Goal: Navigation & Orientation: Understand site structure

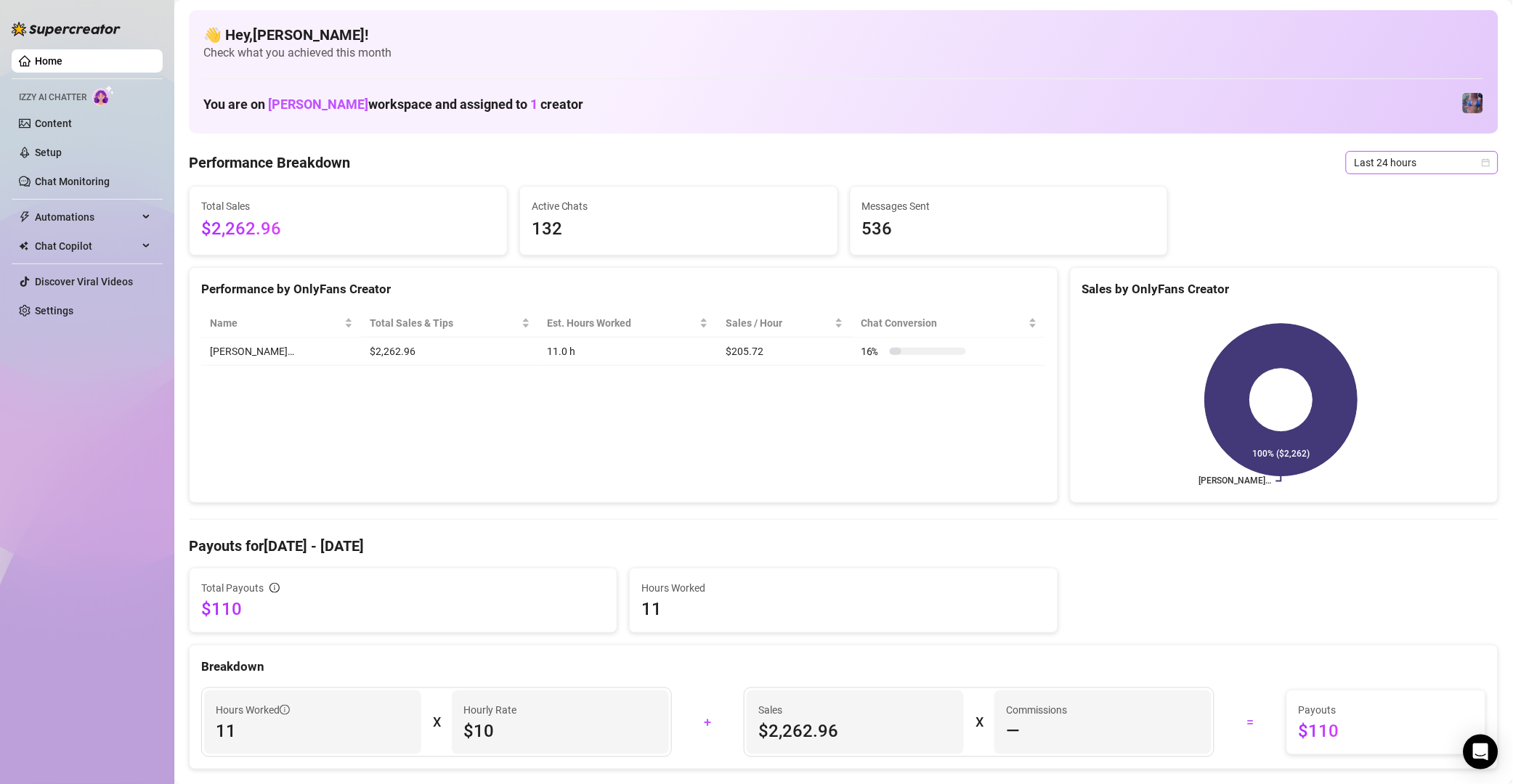
click at [1401, 169] on span "Last 24 hours" at bounding box center [1422, 162] width 135 height 22
click at [1400, 210] on div "Last 7 days" at bounding box center [1405, 214] width 129 height 16
click at [1389, 158] on span "Last 7 days" at bounding box center [1422, 162] width 135 height 22
click at [1397, 254] on div "Last 90 days" at bounding box center [1405, 261] width 129 height 16
click at [1366, 162] on span "Last 90 days" at bounding box center [1422, 162] width 135 height 22
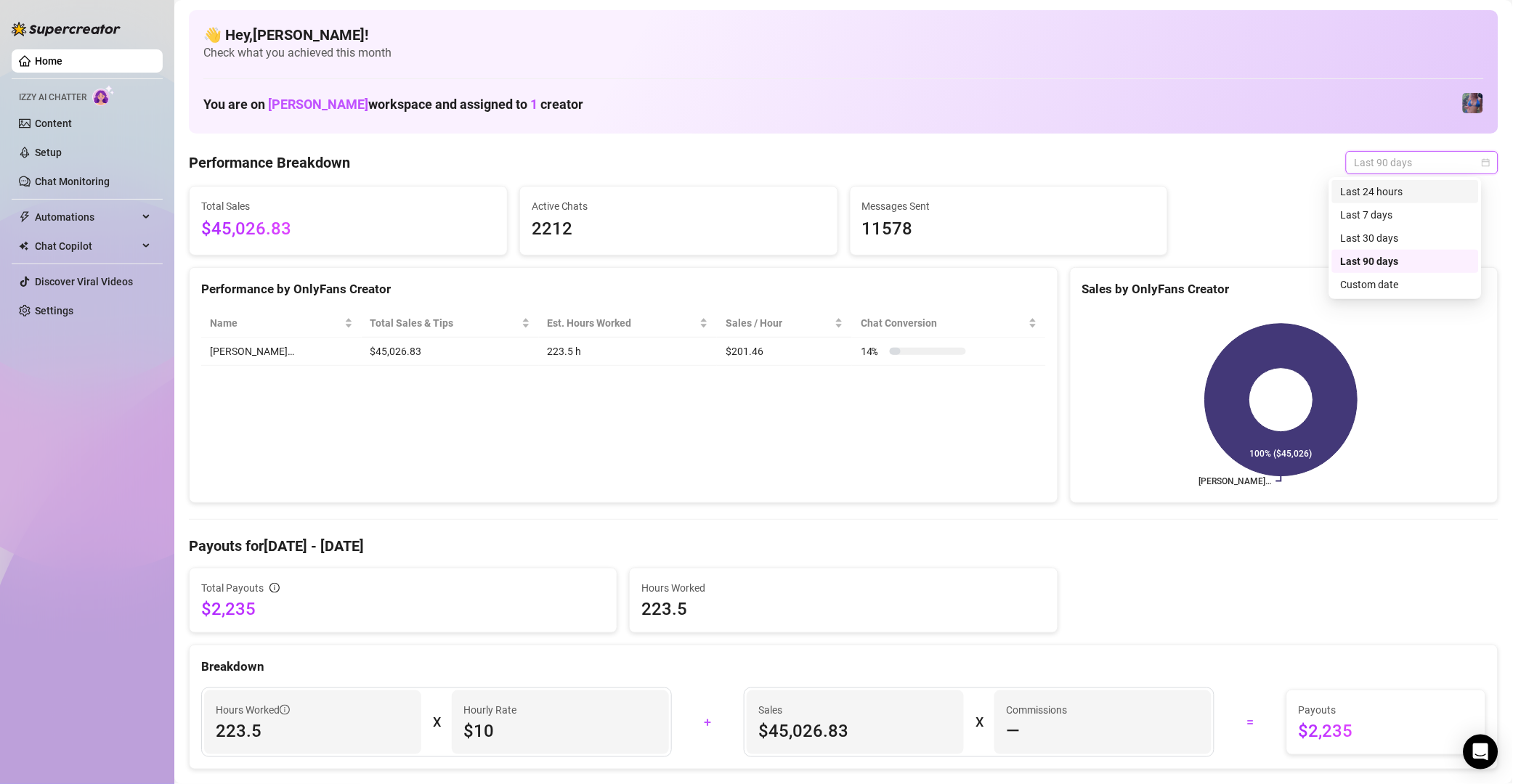
click at [1387, 193] on div "Last 24 hours" at bounding box center [1405, 191] width 129 height 16
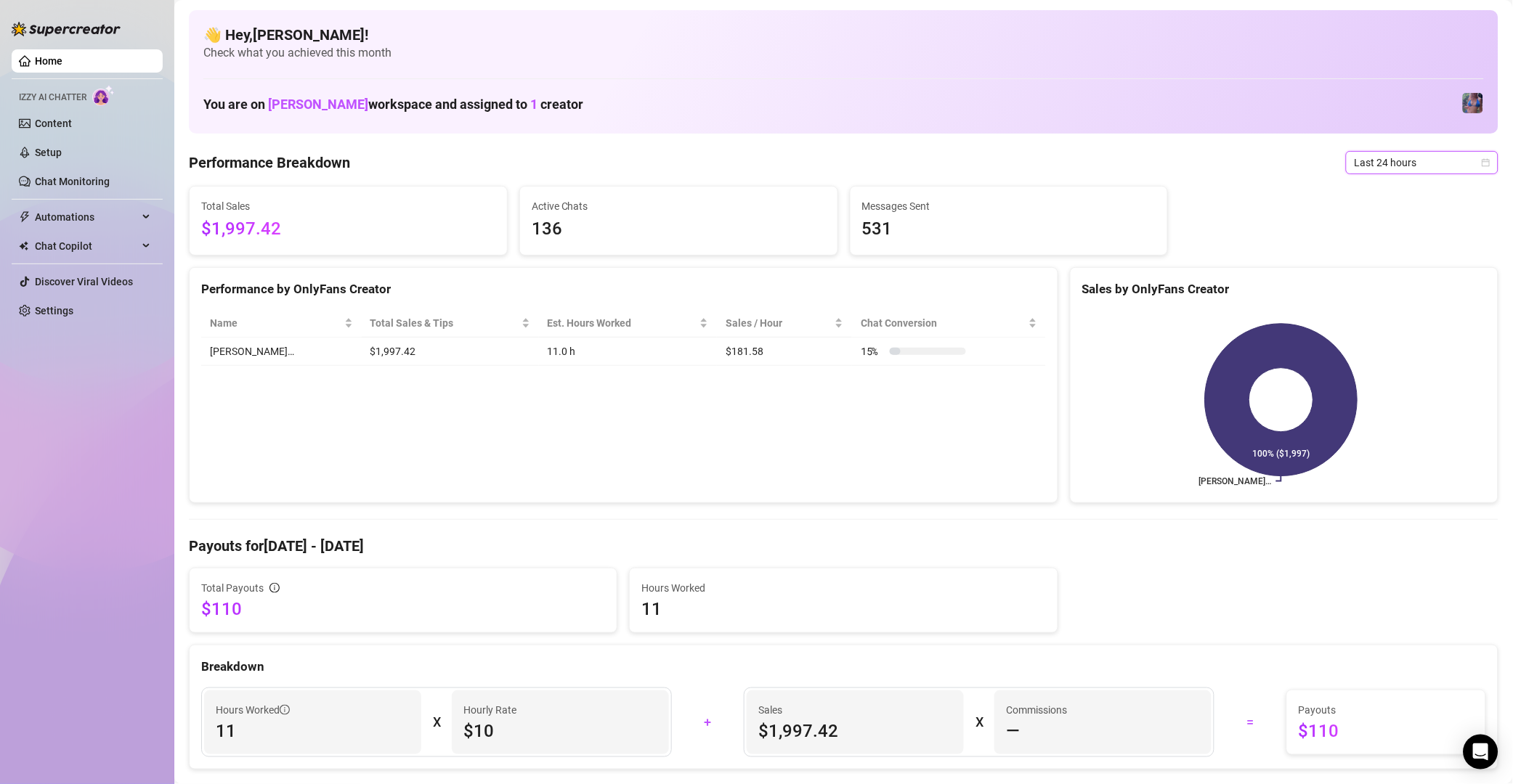
click at [1442, 174] on div "Last 24 hours" at bounding box center [1422, 162] width 153 height 23
click at [1403, 216] on div "Last 7 days" at bounding box center [1405, 214] width 129 height 16
click at [1387, 166] on span "Last 7 days" at bounding box center [1422, 162] width 135 height 22
click at [1390, 257] on div "Last 90 days" at bounding box center [1405, 261] width 129 height 16
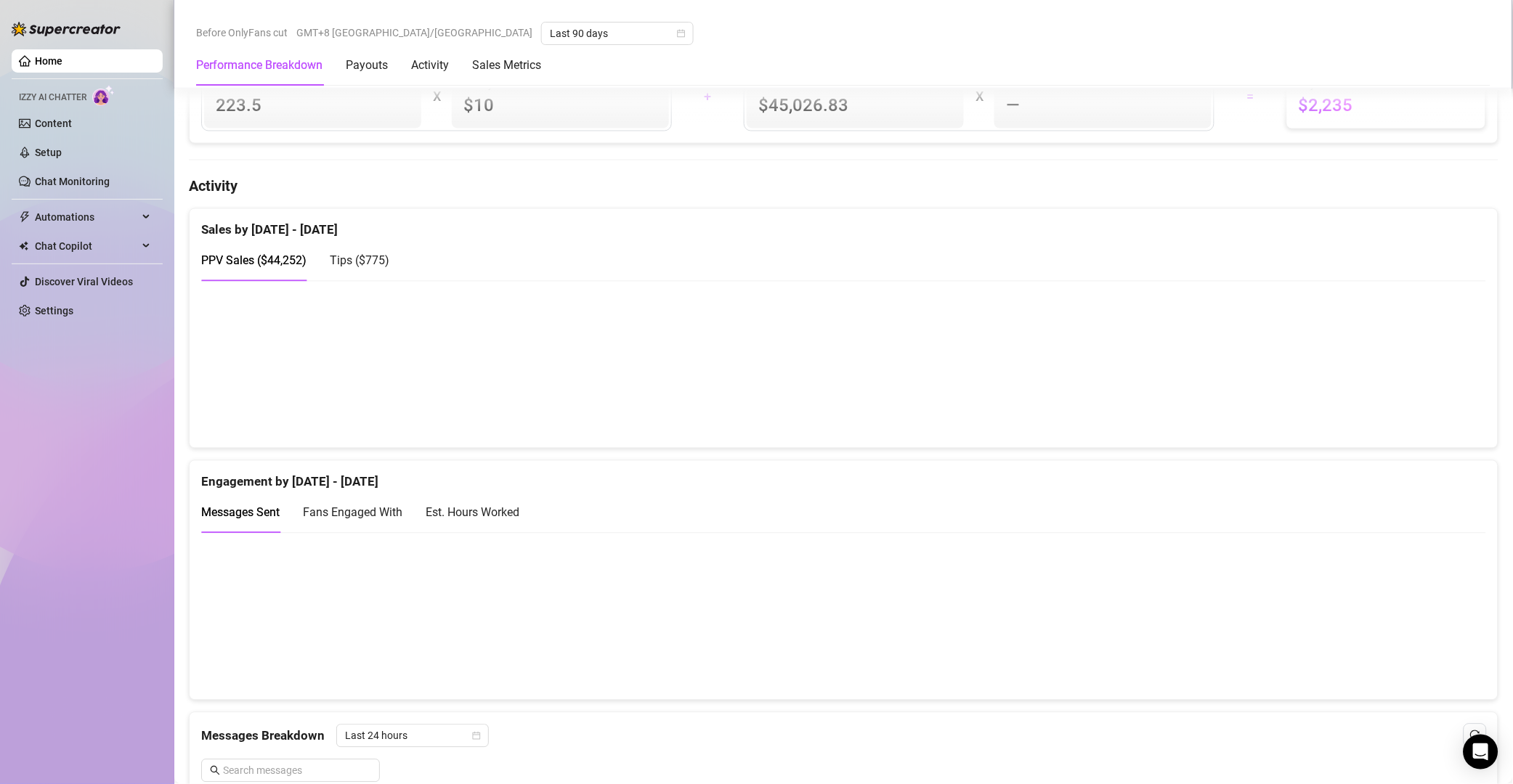
scroll to position [627, 0]
click at [96, 180] on link "Chat Monitoring" at bounding box center [72, 181] width 75 height 11
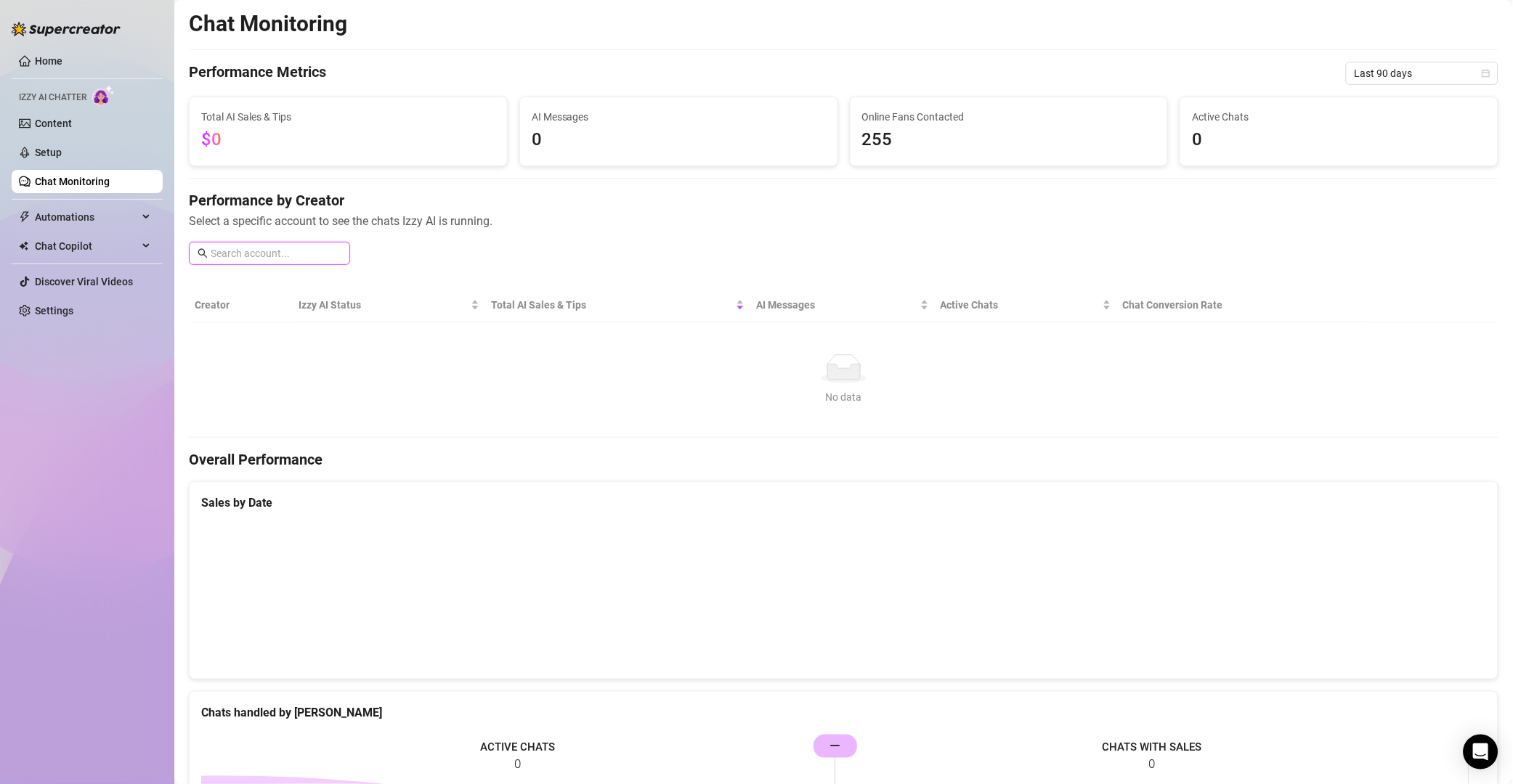
click at [284, 248] on input "text" at bounding box center [276, 253] width 131 height 16
type input "Mattrix"
click at [296, 248] on input "Mattrix" at bounding box center [276, 253] width 131 height 16
click at [62, 146] on link "Setup" at bounding box center [48, 152] width 27 height 11
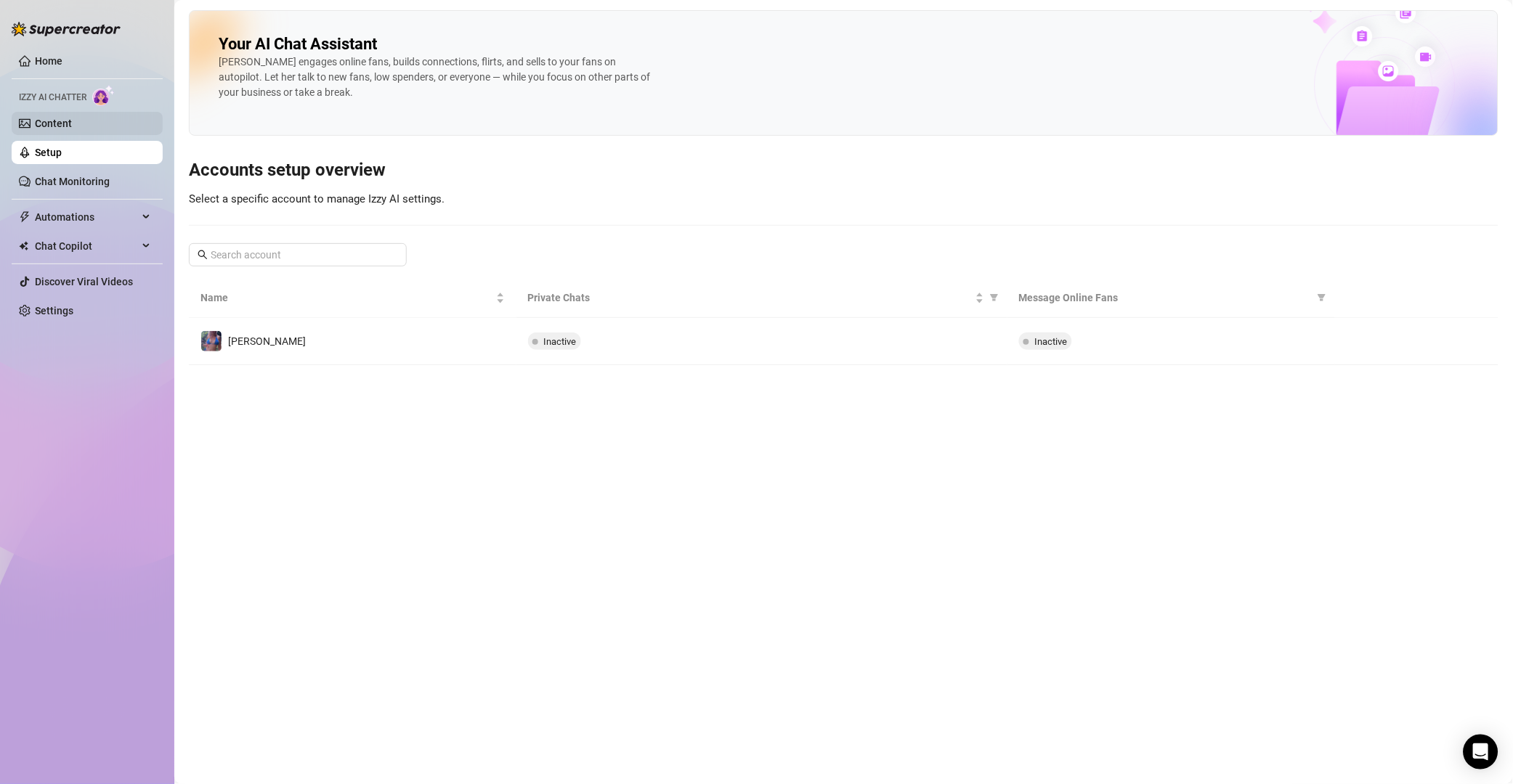
click at [72, 118] on link "Content" at bounding box center [53, 123] width 37 height 11
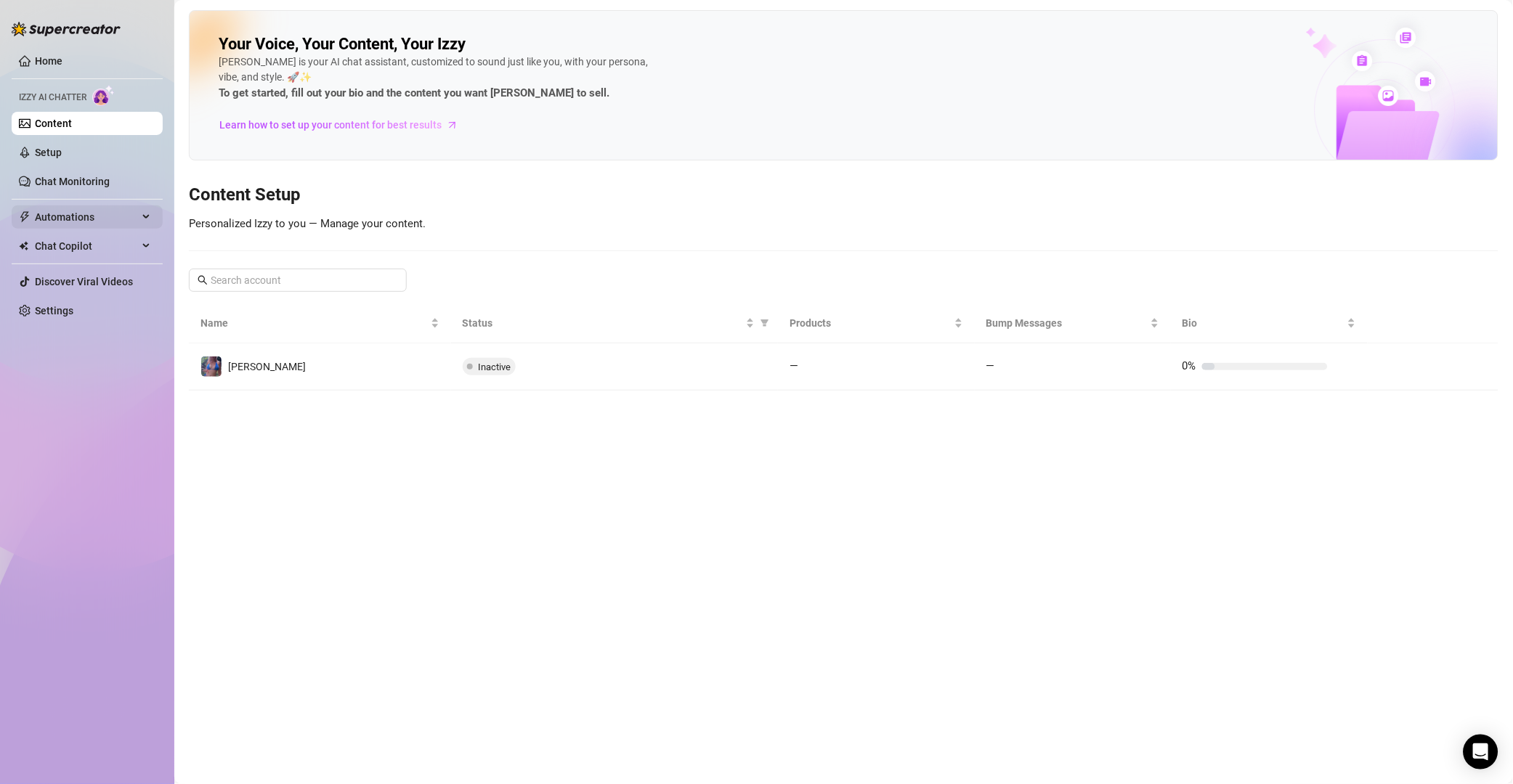
click at [82, 221] on span "Automations" at bounding box center [86, 217] width 103 height 23
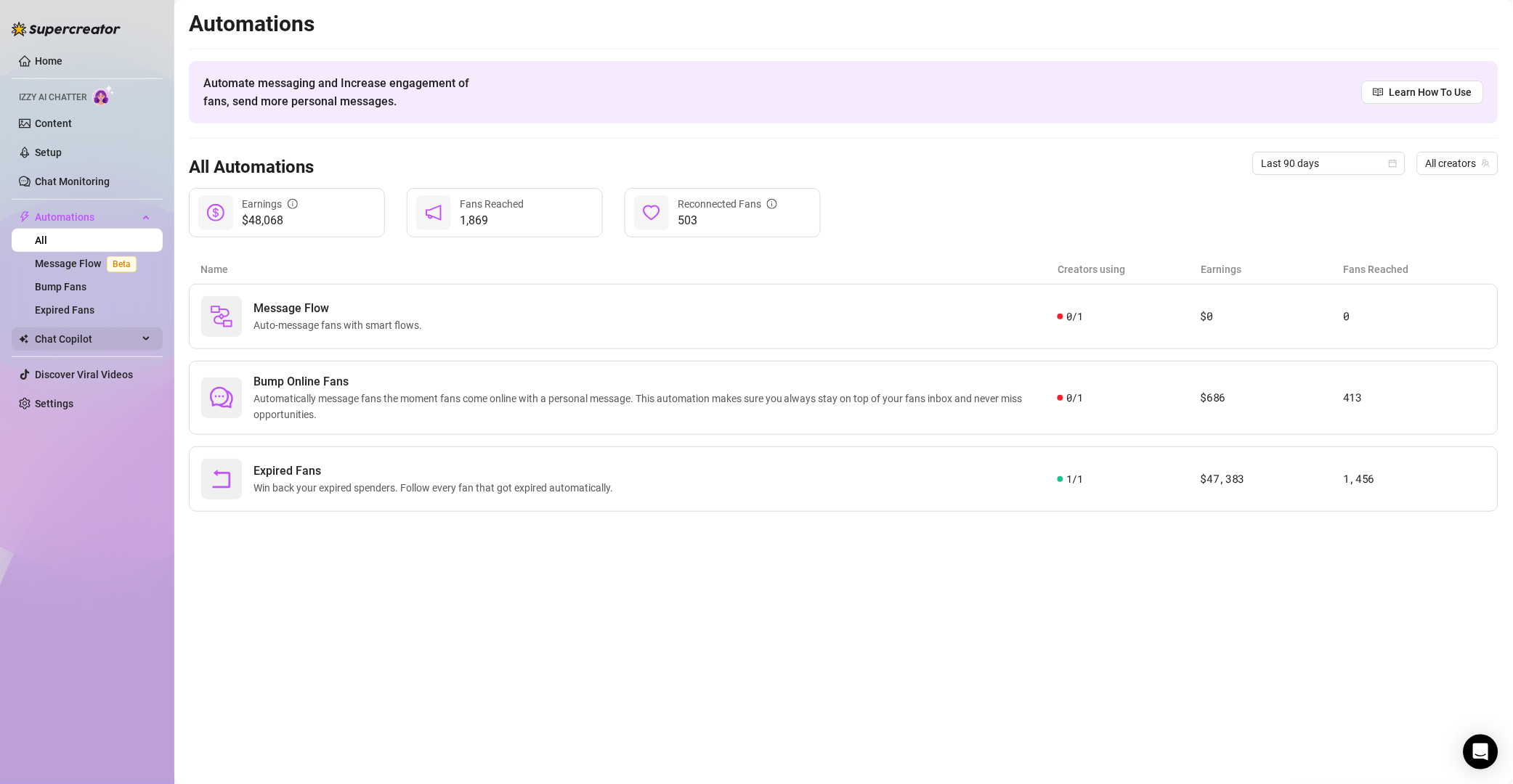
click at [100, 346] on span "Chat Copilot" at bounding box center [86, 339] width 103 height 23
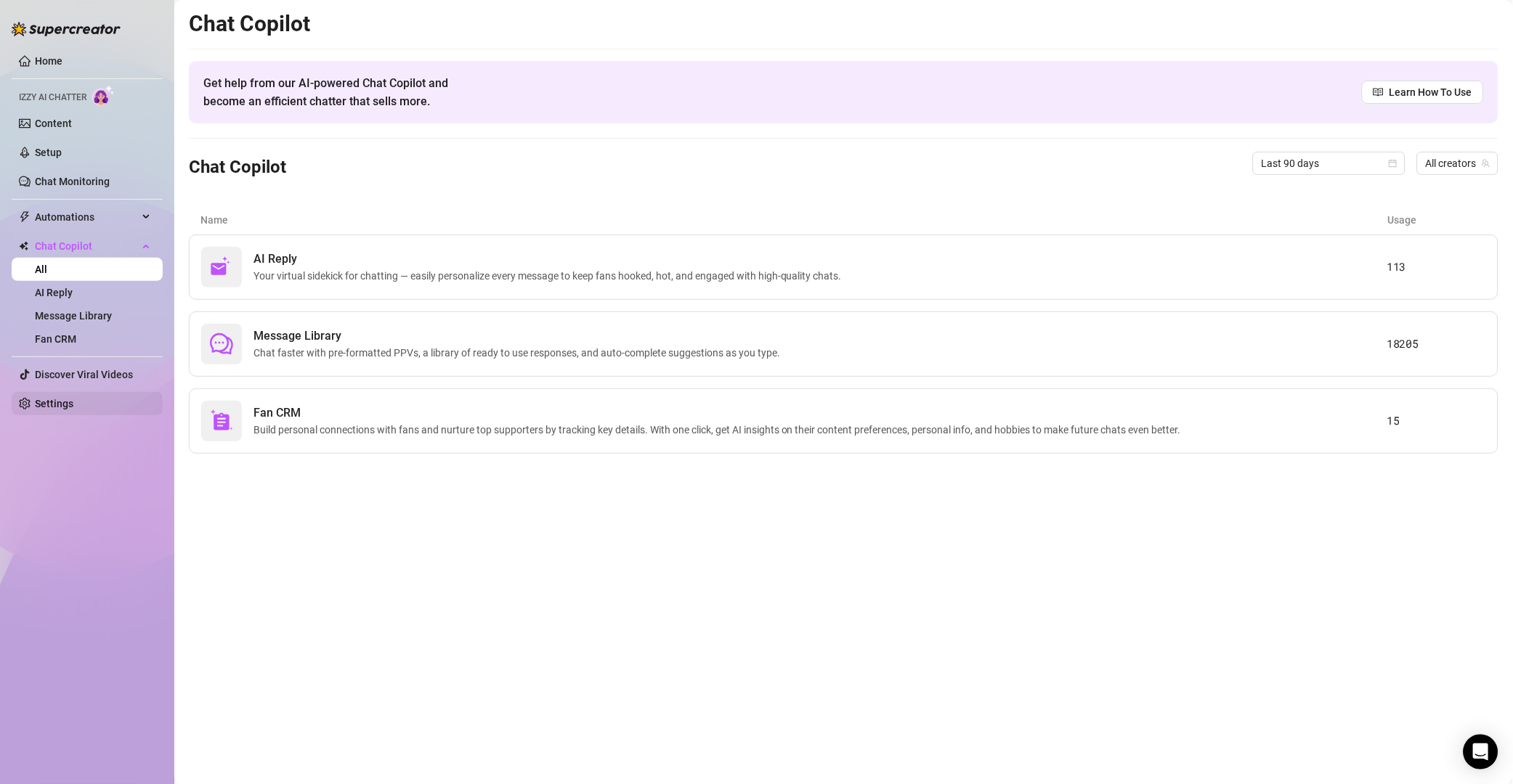
click at [73, 406] on link "Settings" at bounding box center [54, 403] width 39 height 11
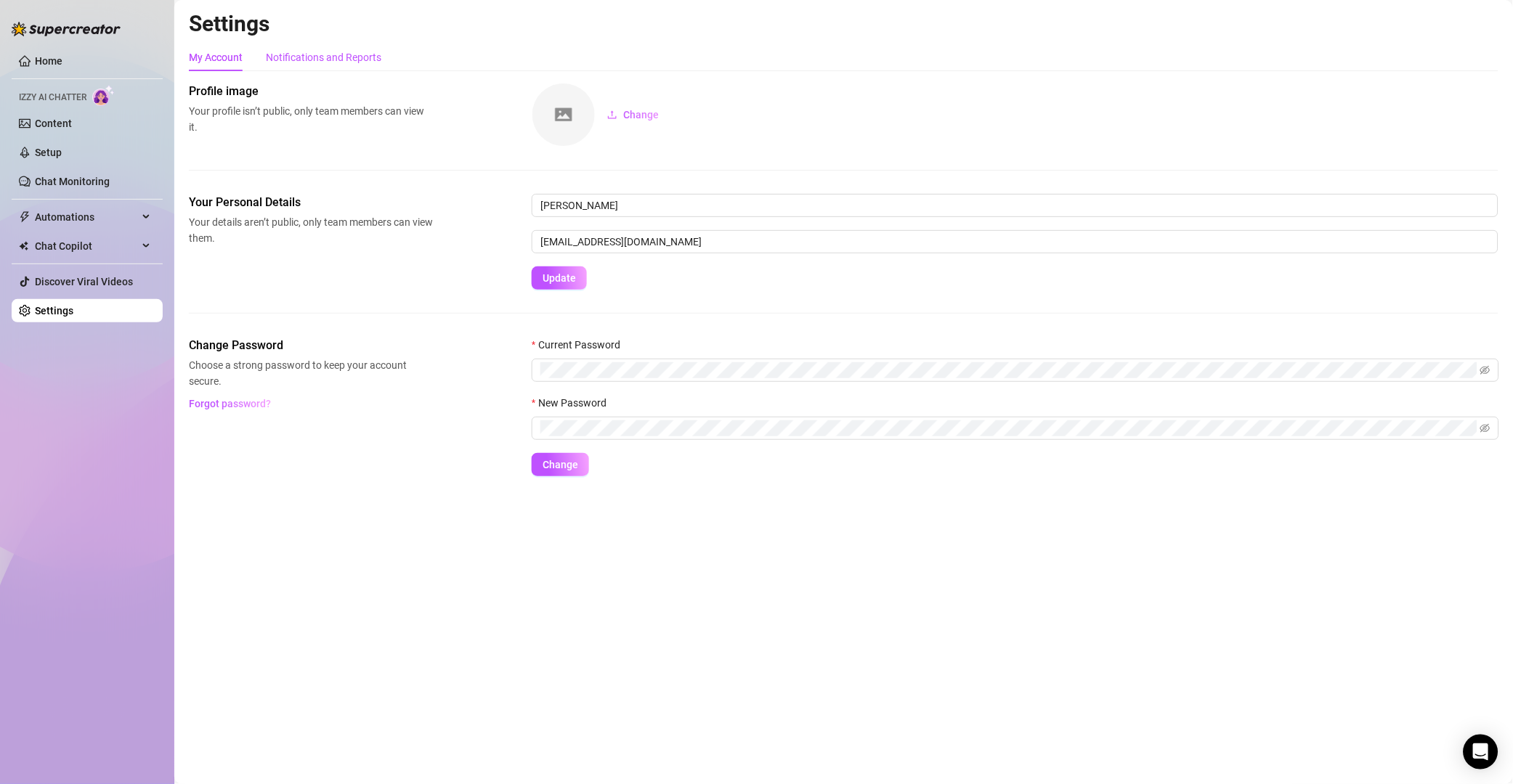
click at [296, 56] on div "Notifications and Reports" at bounding box center [323, 57] width 116 height 16
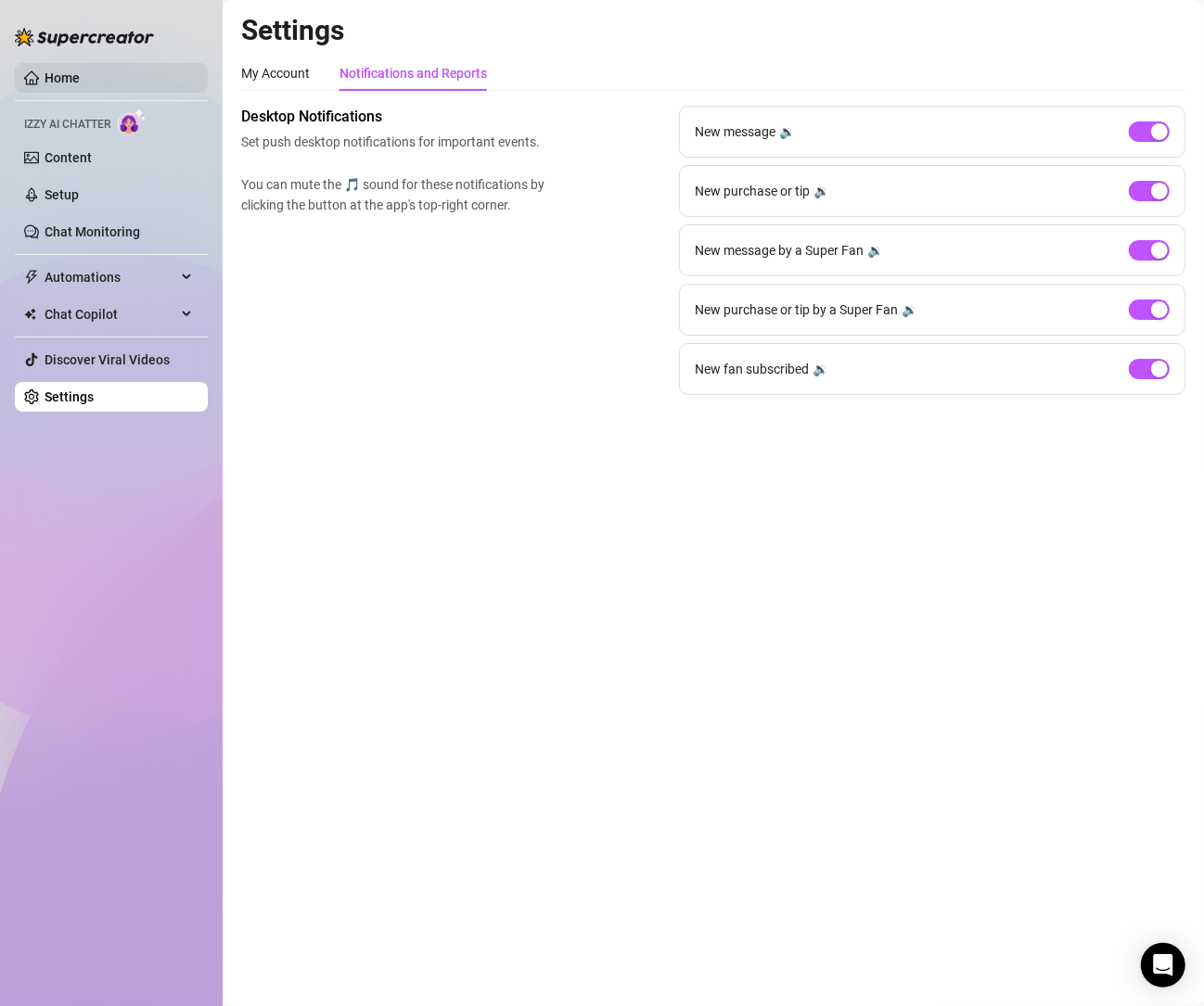
click at [57, 70] on link "Home" at bounding box center [62, 77] width 36 height 14
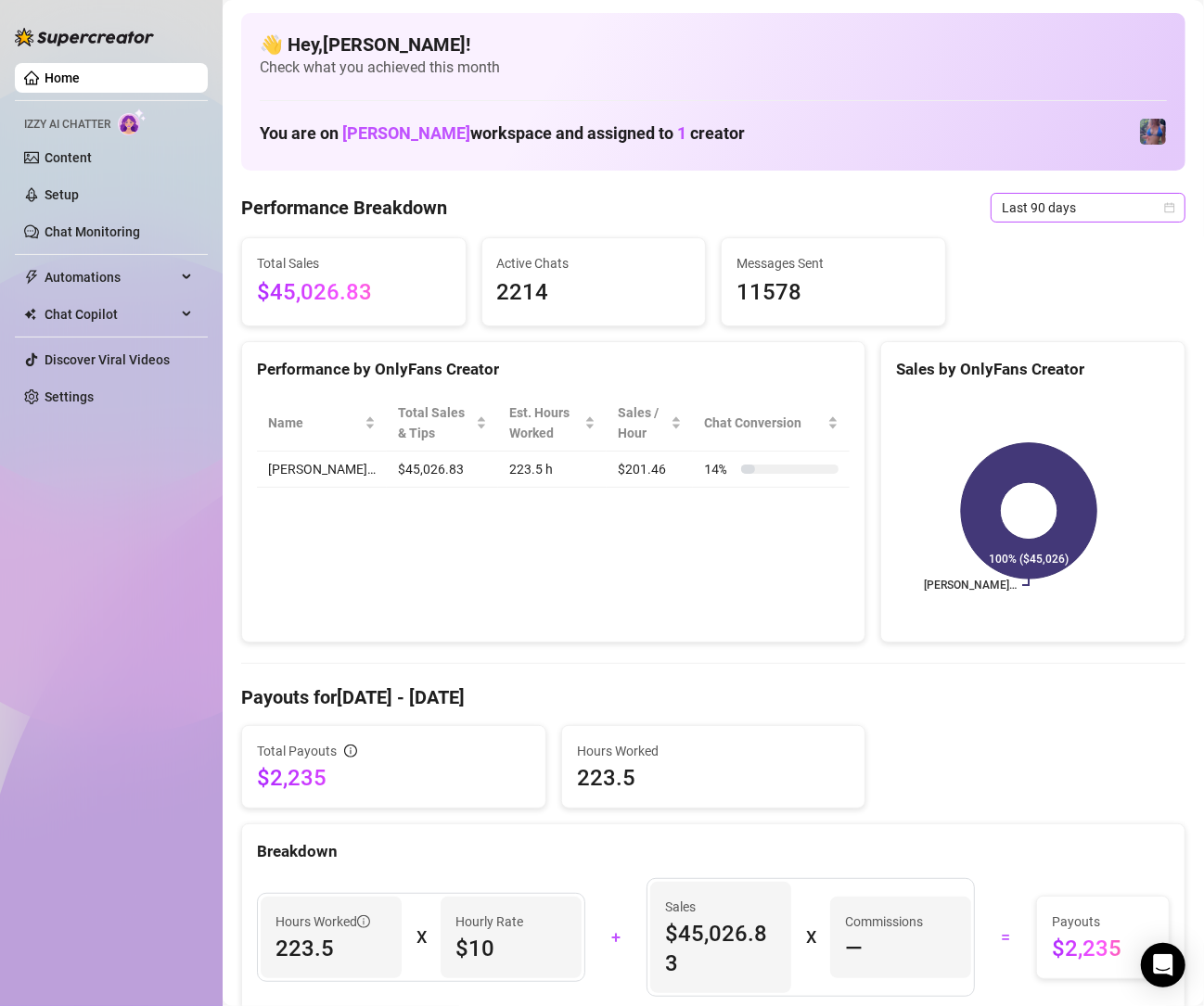
click at [1128, 211] on span "Last 90 days" at bounding box center [1087, 207] width 173 height 28
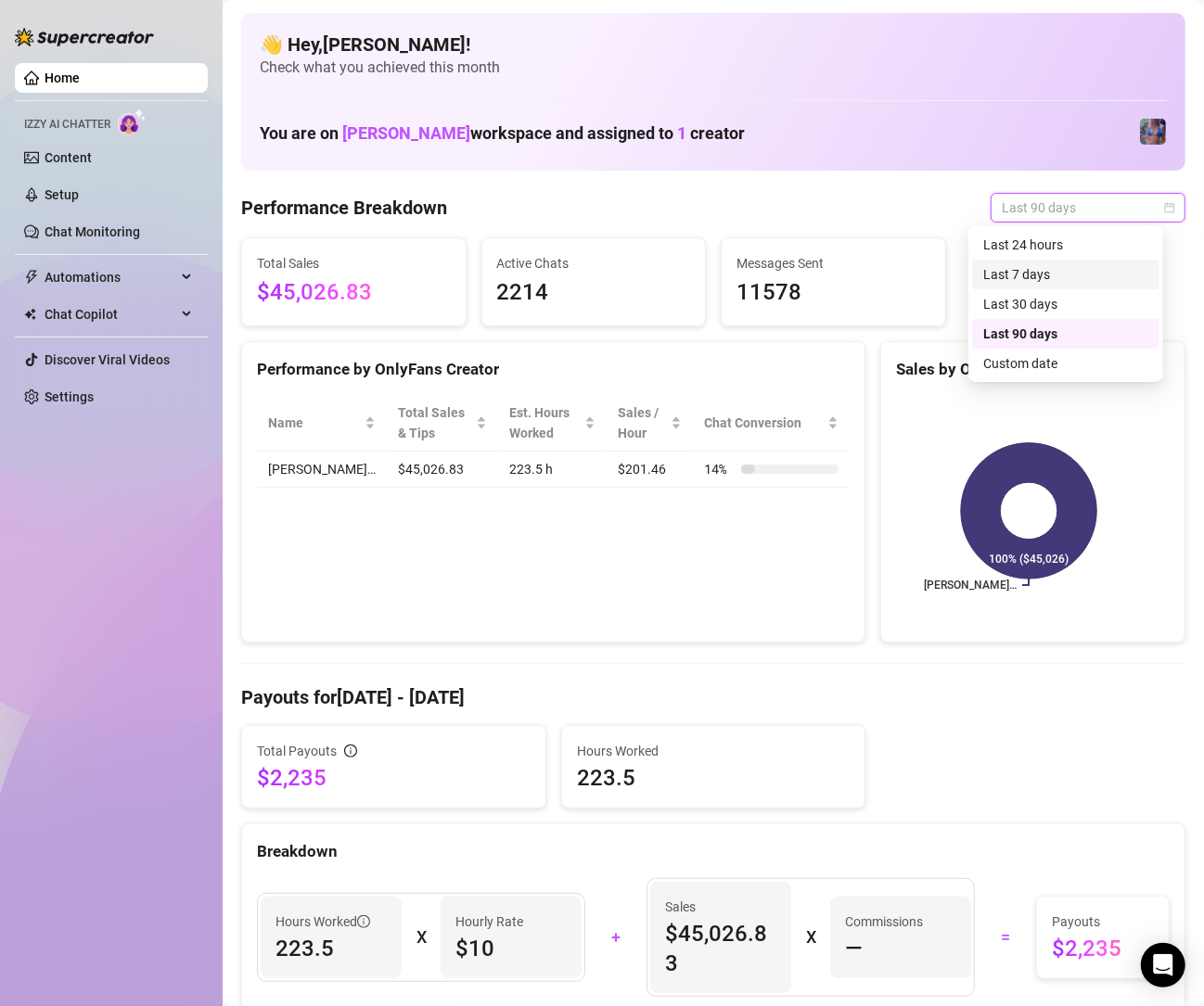
click at [1068, 272] on div "Last 7 days" at bounding box center [1065, 274] width 165 height 20
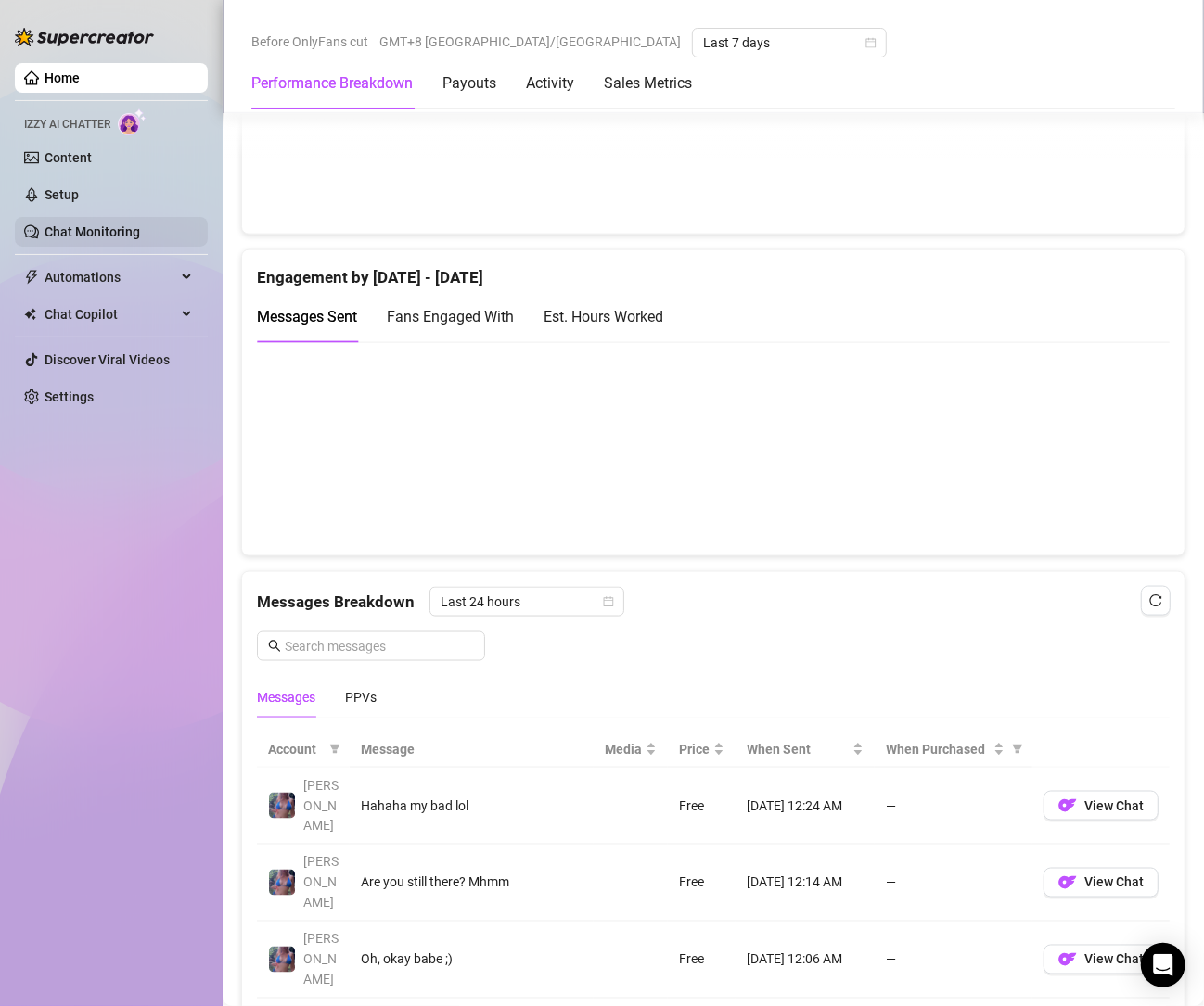
scroll to position [1335, 0]
